Goal: Transaction & Acquisition: Purchase product/service

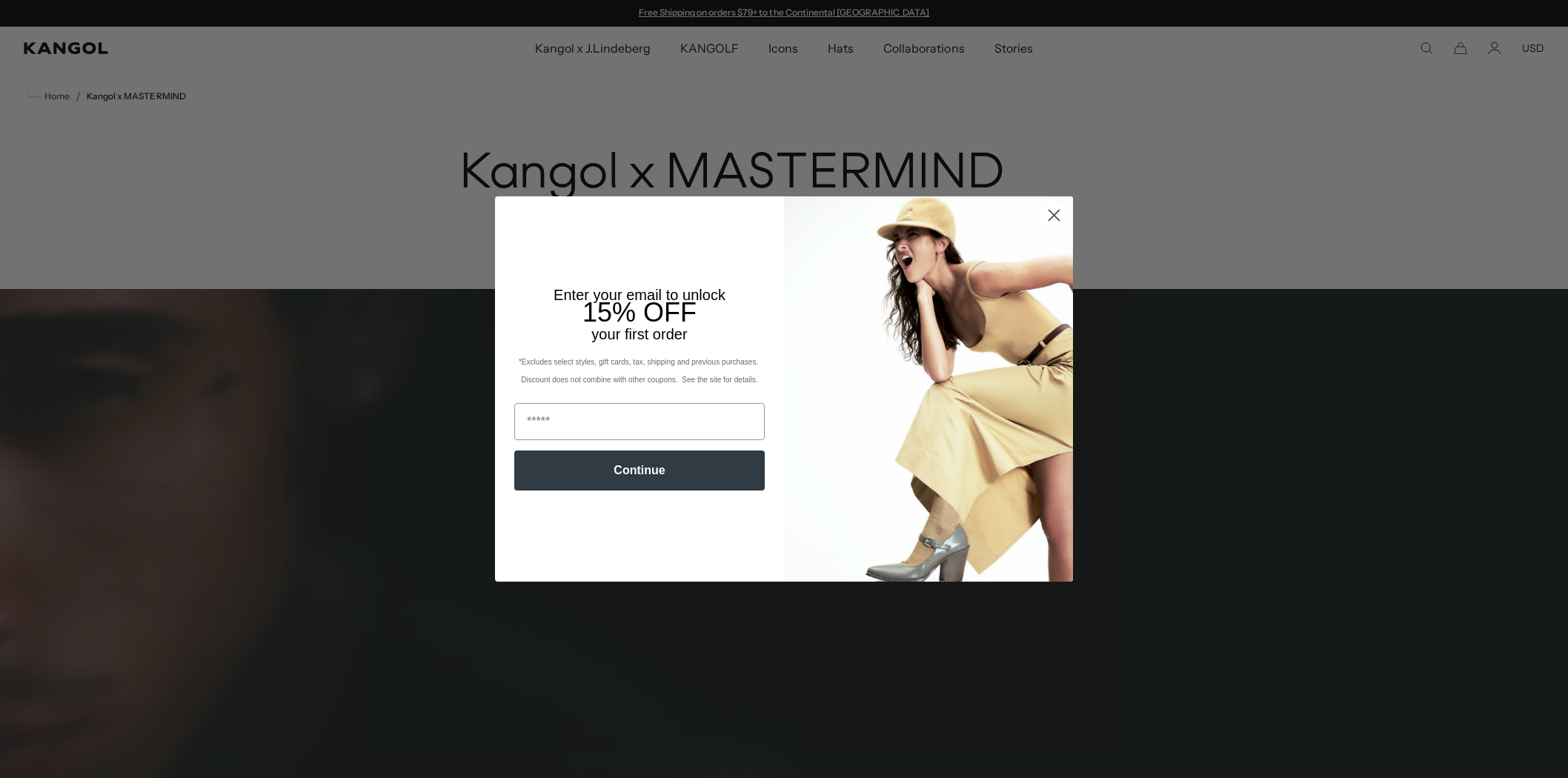
scroll to position [576, 0]
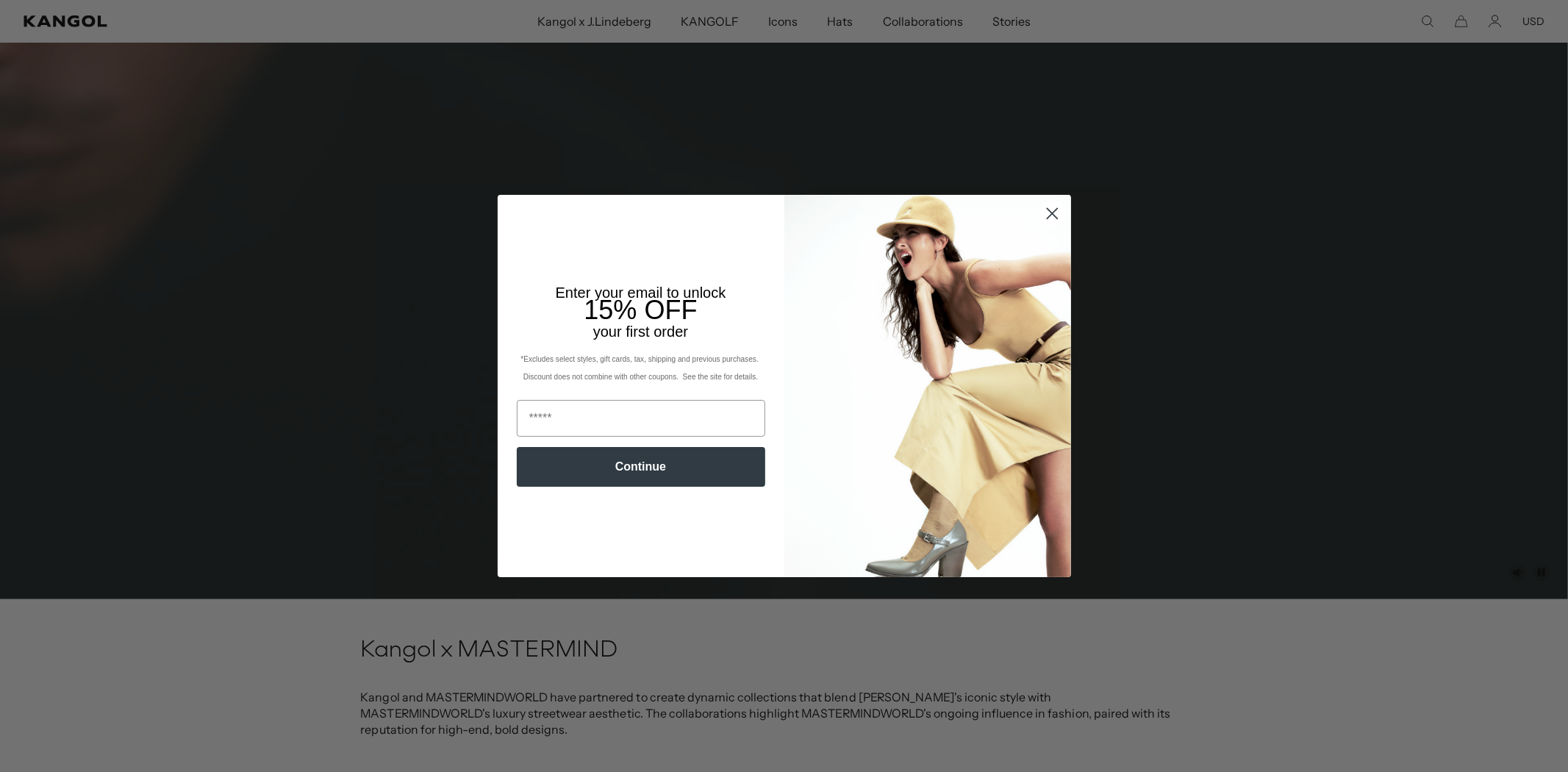
click at [1052, 215] on circle "Close dialog" at bounding box center [1052, 214] width 25 height 25
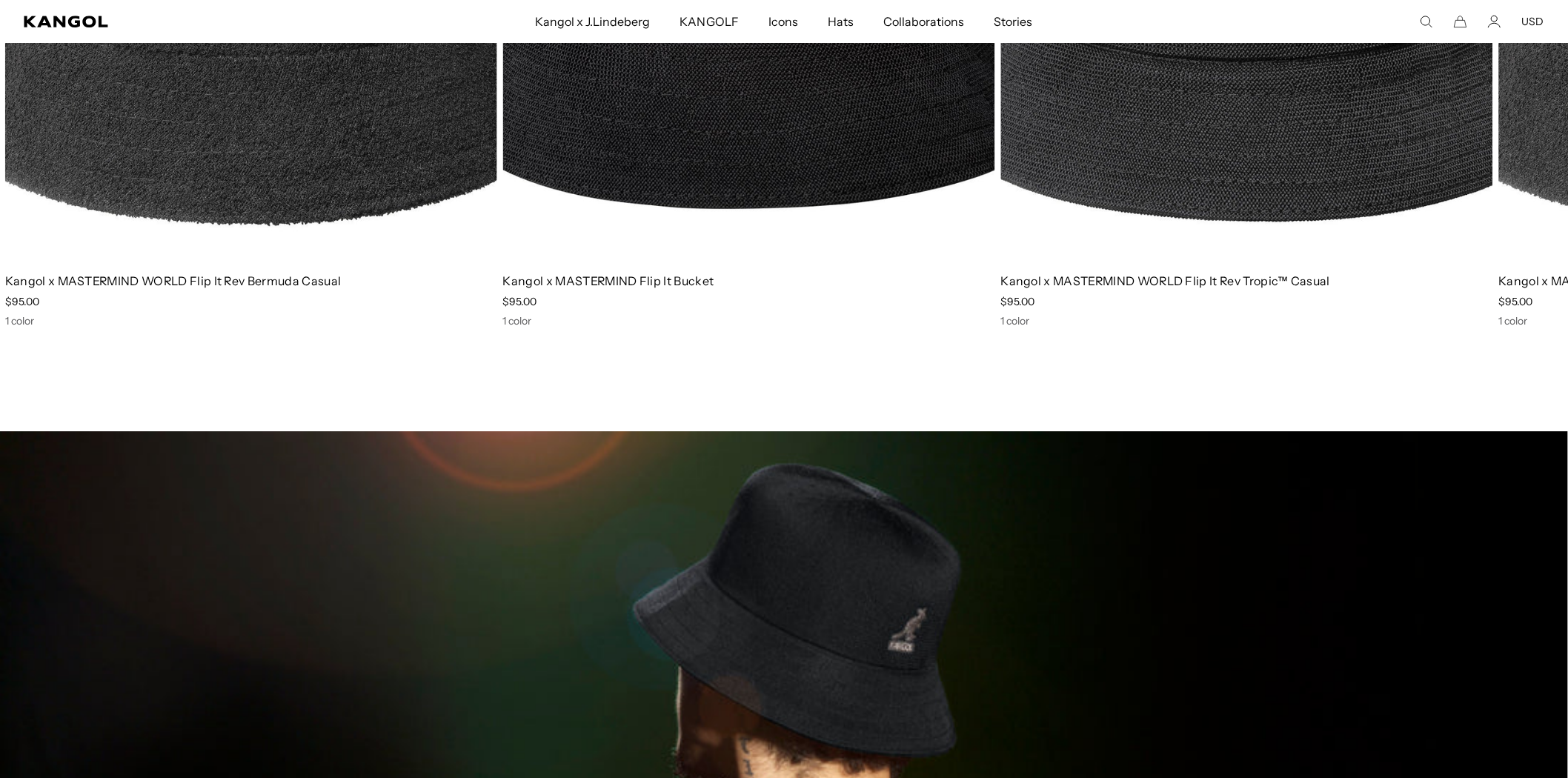
scroll to position [1399, 0]
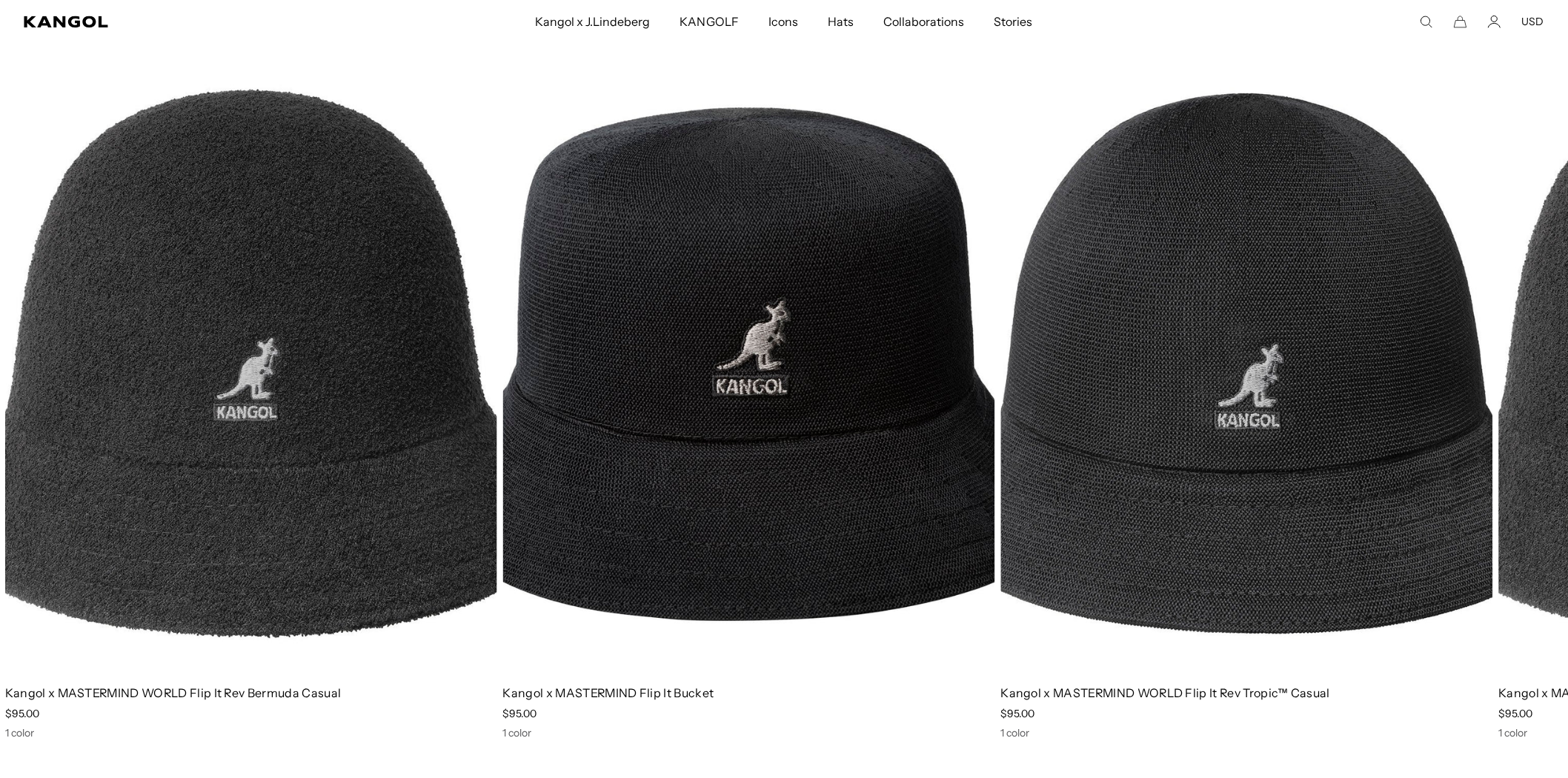
click at [1343, 506] on img "3 of 3" at bounding box center [1247, 364] width 492 height 618
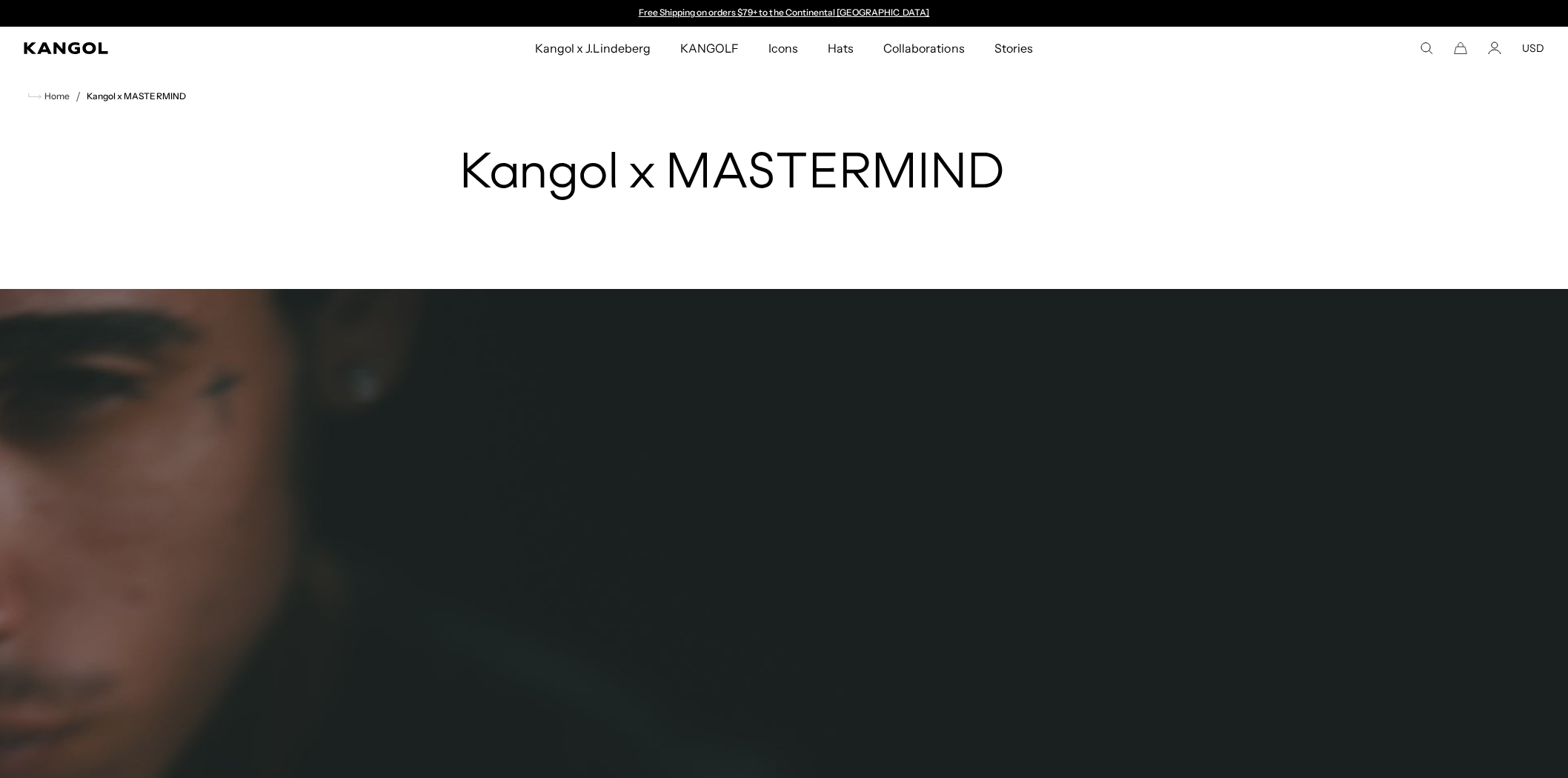
scroll to position [1399, 0]
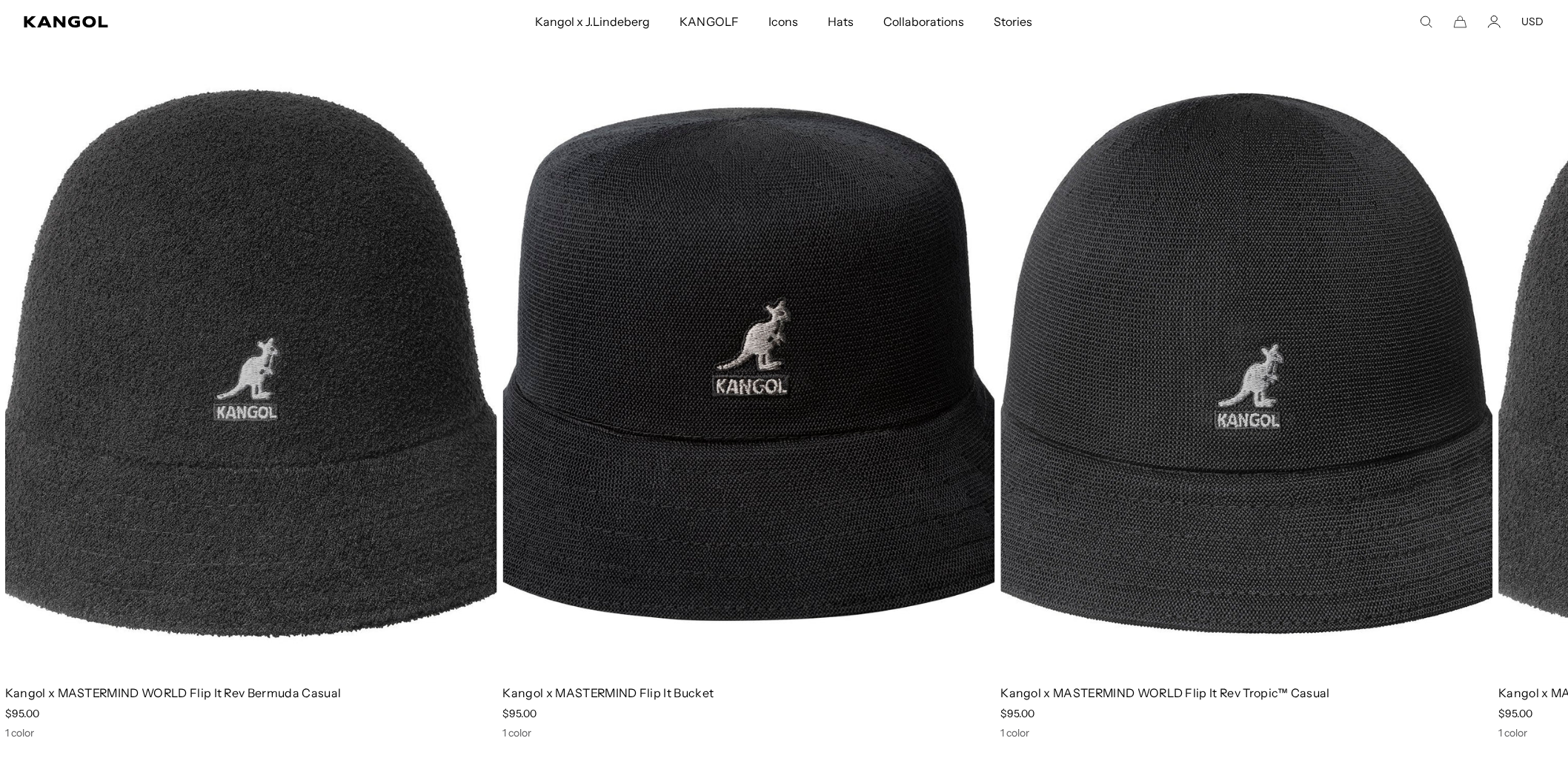
click at [797, 410] on img "2 of 3" at bounding box center [750, 364] width 492 height 618
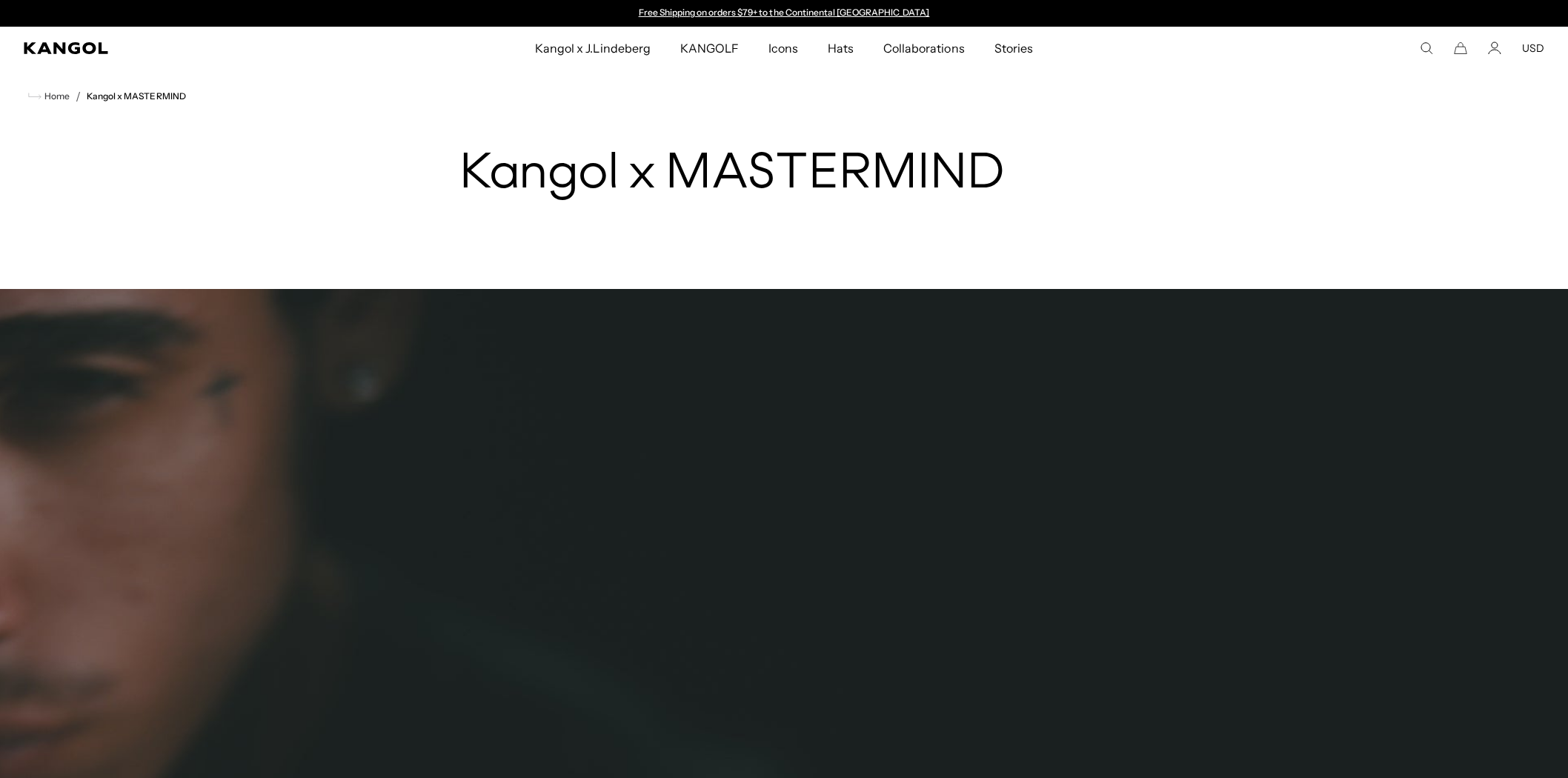
click at [0, 0] on img "1 of 3" at bounding box center [0, 0] width 0 height 0
